Goal: Navigation & Orientation: Find specific page/section

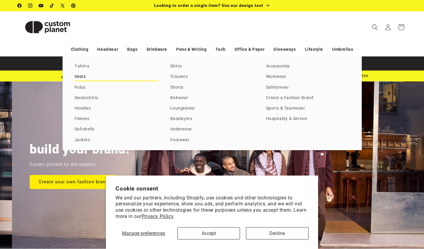
scroll to position [0, 424]
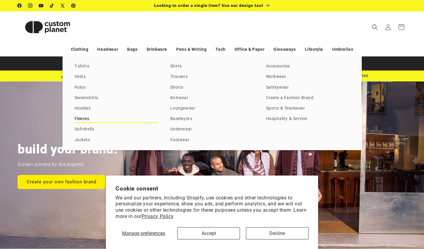
click at [80, 118] on link "Fleeces" at bounding box center [116, 119] width 84 height 8
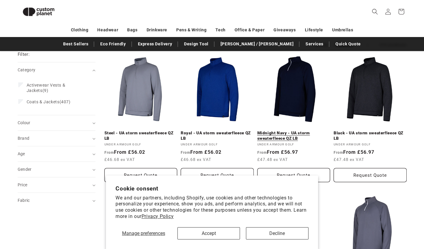
scroll to position [68, 0]
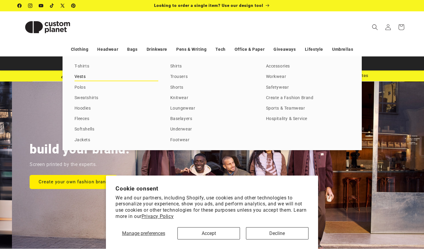
scroll to position [0, 424]
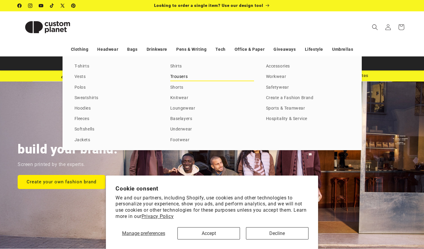
click at [181, 75] on link "Trousers" at bounding box center [212, 77] width 84 height 8
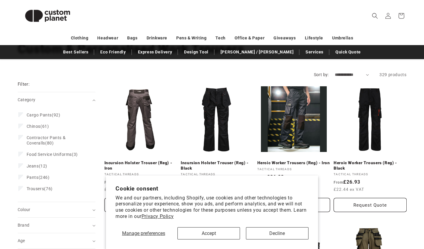
scroll to position [48, 0]
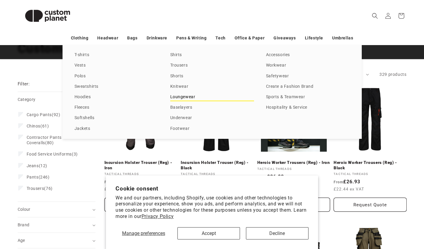
click at [176, 97] on link "Loungewear" at bounding box center [212, 97] width 84 height 8
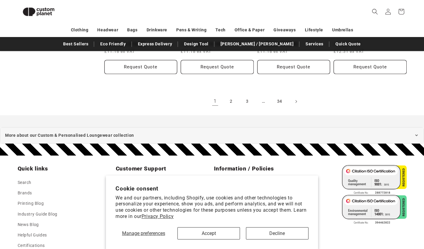
scroll to position [740, 0]
